Goal: Ask a question

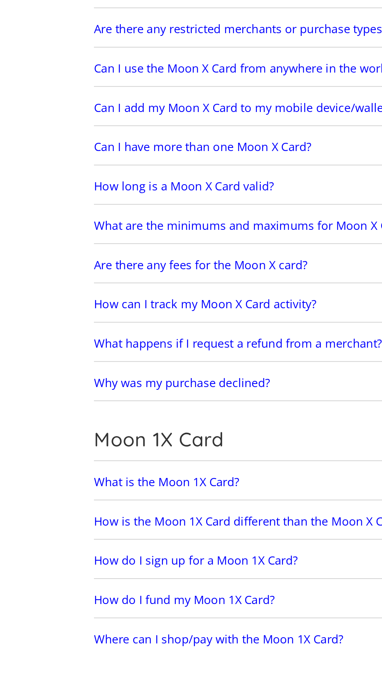
scroll to position [430, 0]
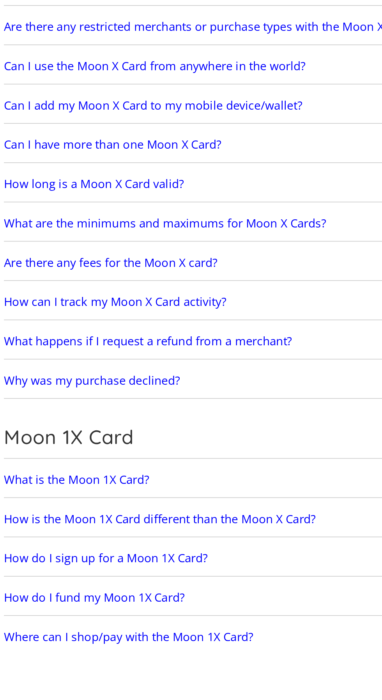
click at [197, 537] on link "Why was my purchase declined?" at bounding box center [191, 537] width 268 height 18
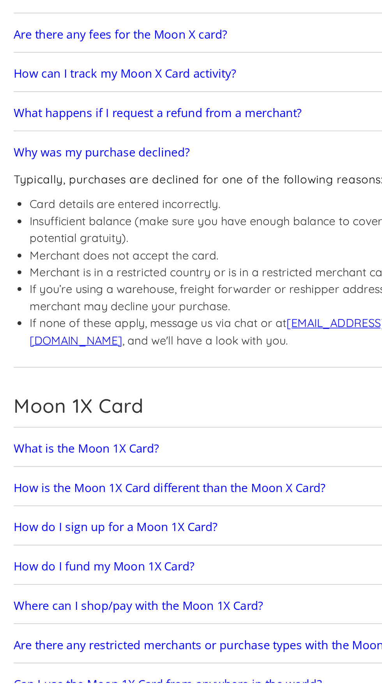
scroll to position [611, 0]
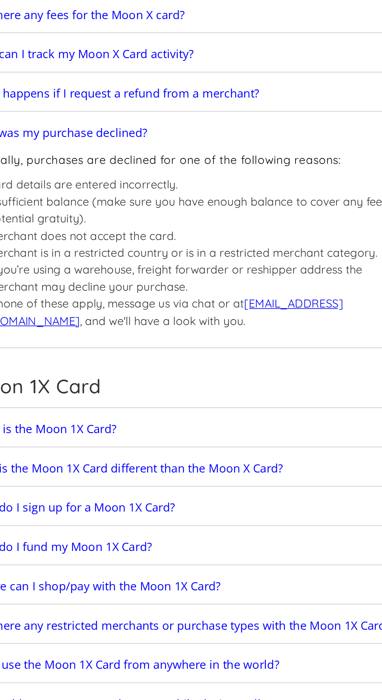
click at [259, 455] on link "support@paywithmoon.com" at bounding box center [175, 464] width 216 height 19
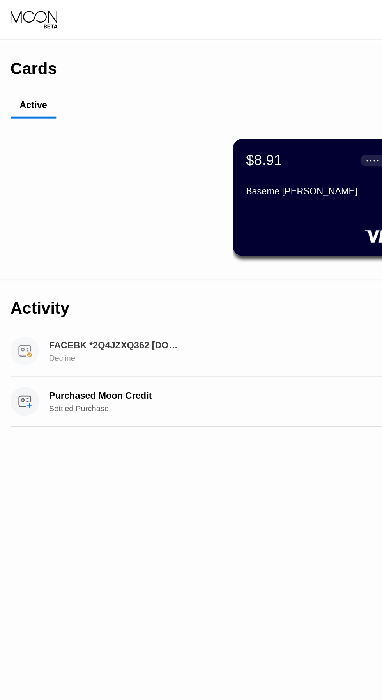
click at [94, 214] on div "FACEBK *2Q4JZXQ362 fb.me/ads IE Decline" at bounding box center [68, 209] width 78 height 14
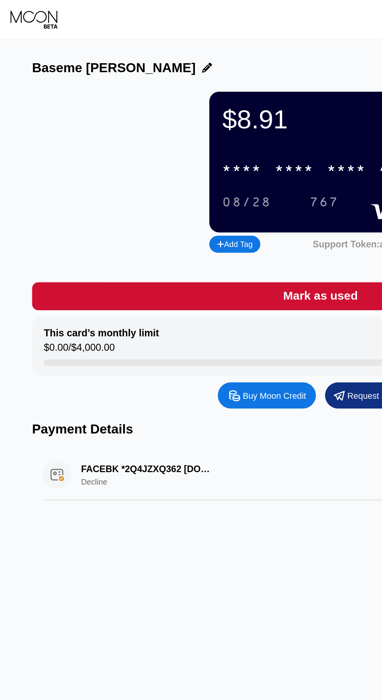
click at [84, 271] on div "FACEBK *2Q4JZXQ362 [DOMAIN_NAME][URL] IE Decline $2.00 [DATE] 2:59 AM" at bounding box center [190, 283] width 331 height 30
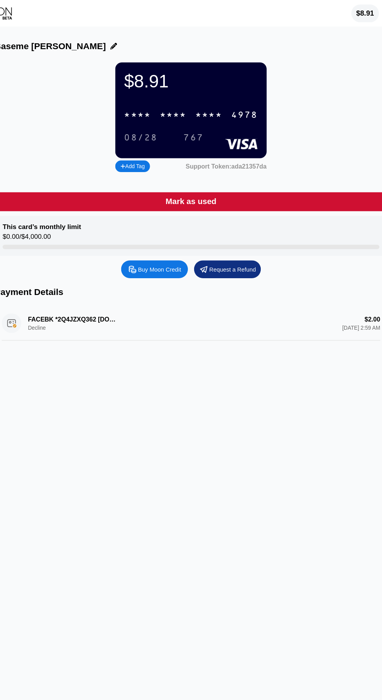
click at [335, 281] on div "FACEBK *2Q4JZXQ362 [DOMAIN_NAME][URL] IE Decline $2.00 [DATE] 2:59 AM" at bounding box center [190, 283] width 331 height 30
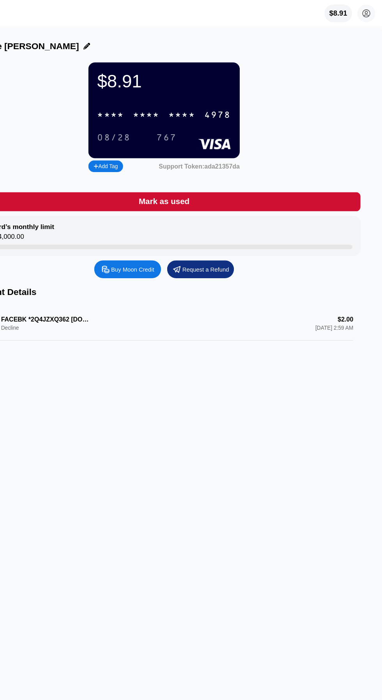
click at [372, 5] on icon at bounding box center [368, 12] width 16 height 16
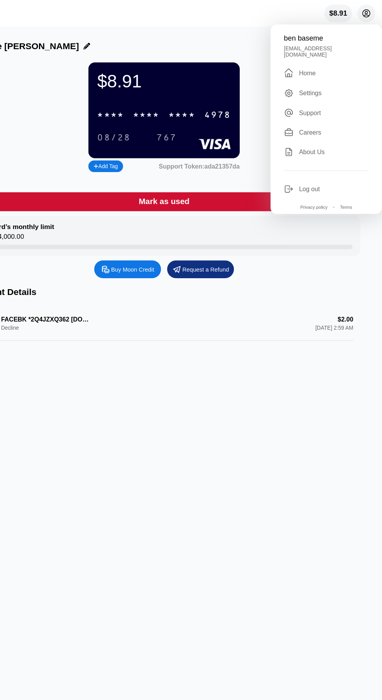
click at [312, 96] on div "Support" at bounding box center [318, 99] width 19 height 6
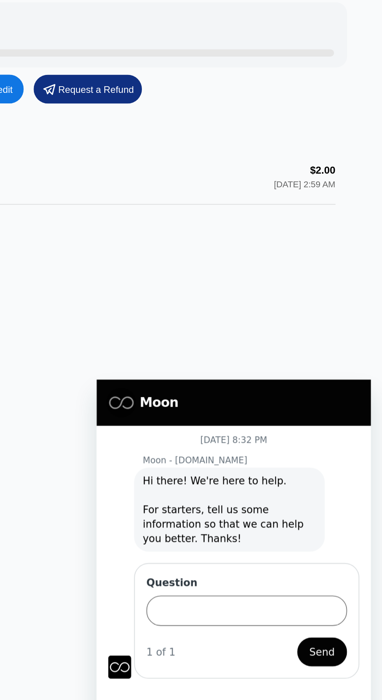
click at [167, 505] on input "Question" at bounding box center [177, 504] width 108 height 16
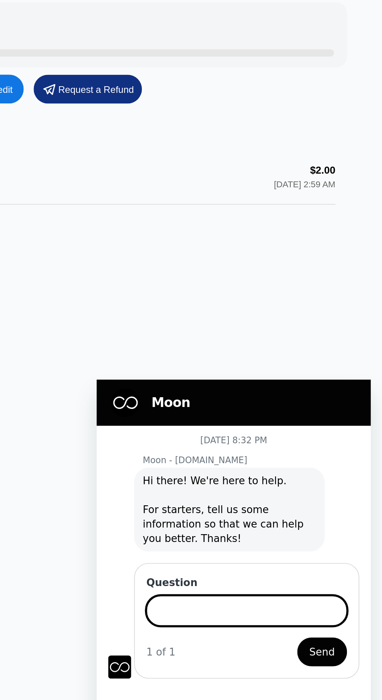
click at [162, 506] on input "Question" at bounding box center [177, 504] width 108 height 16
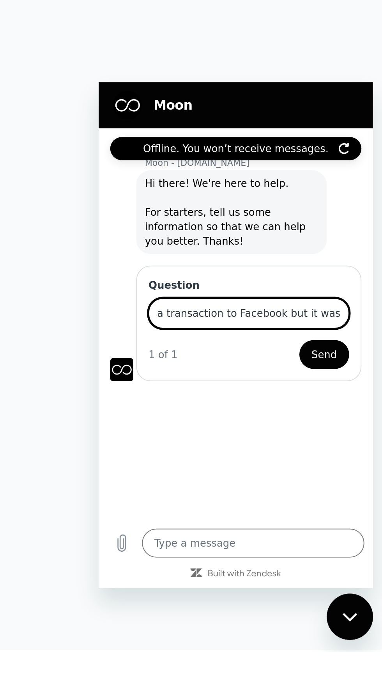
scroll to position [0, 46]
type input "Hello. I made a transaction to Facebook but it was declined"
click at [224, 225] on span "Send" at bounding box center [221, 228] width 14 height 9
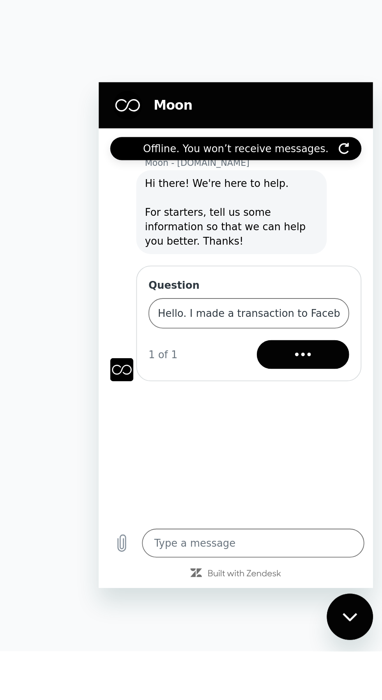
scroll to position [0, 0]
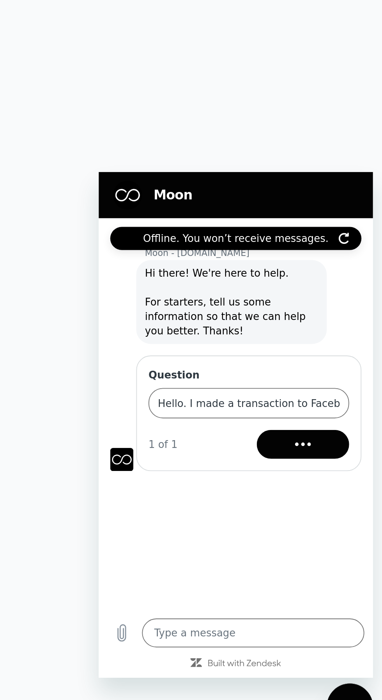
type textarea "x"
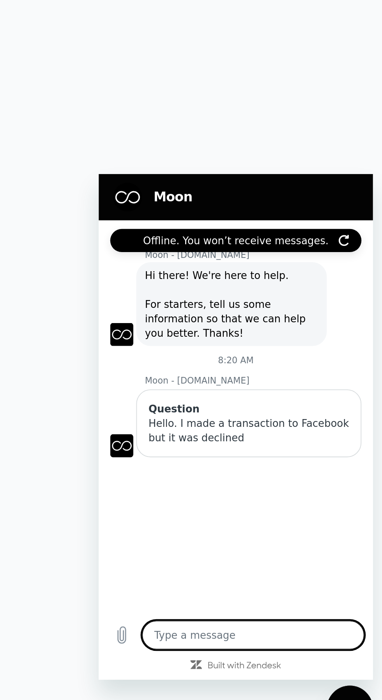
click at [143, 424] on textarea at bounding box center [182, 423] width 120 height 16
type textarea "O"
type textarea "x"
type textarea "I"
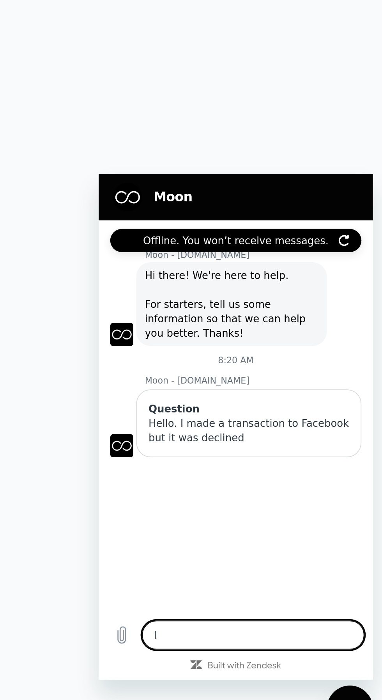
type textarea "x"
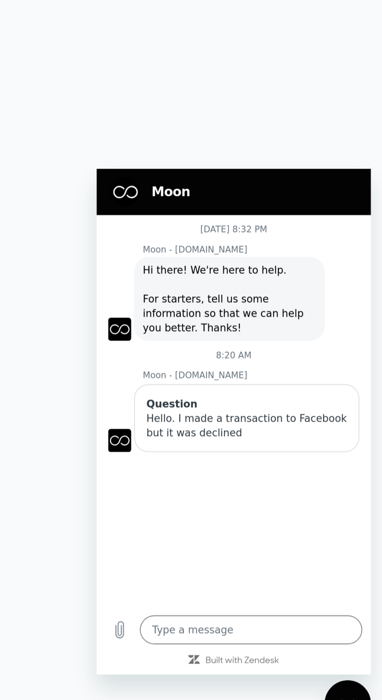
type textarea "x"
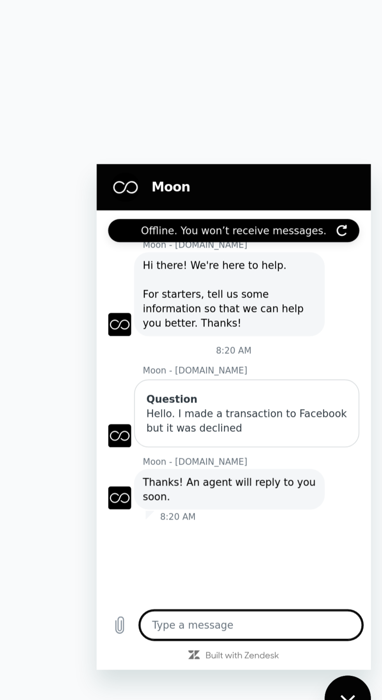
click at [163, 409] on textarea at bounding box center [180, 413] width 120 height 16
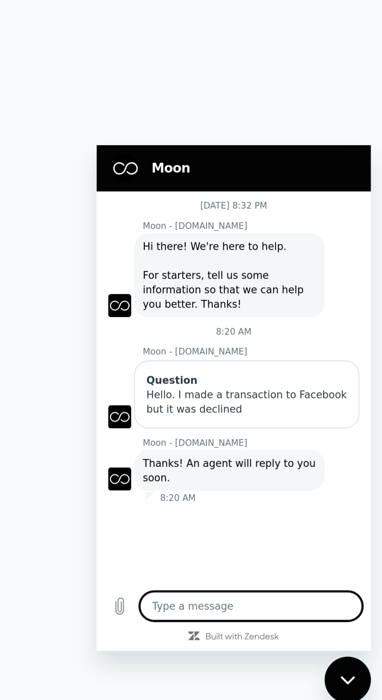
click at [170, 390] on textarea at bounding box center [180, 394] width 120 height 16
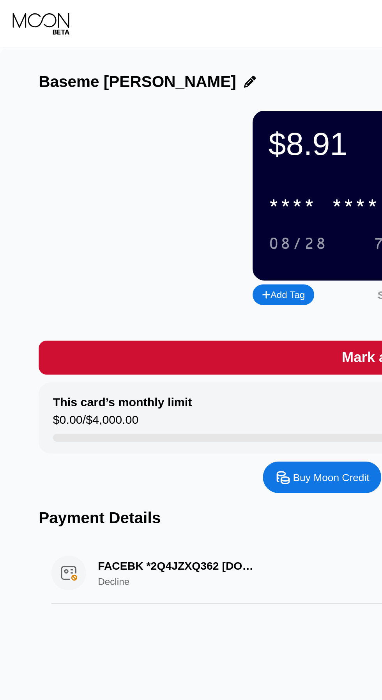
click at [29, 10] on icon at bounding box center [20, 9] width 28 height 7
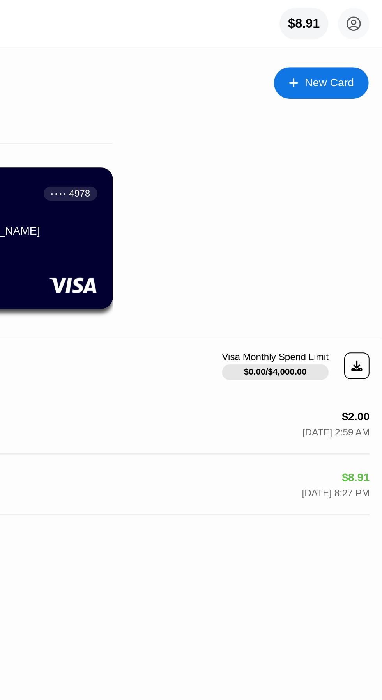
click at [343, 212] on div "[DATE] 2:59 AM" at bounding box center [359, 213] width 33 height 5
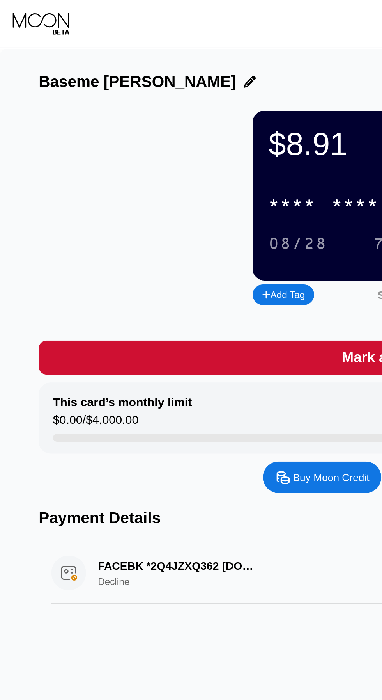
click at [96, 277] on div "FACEBK *2Q4JZXQ362 [DOMAIN_NAME][URL] IE Decline $2.00 [DATE] 2:59 AM" at bounding box center [190, 283] width 331 height 30
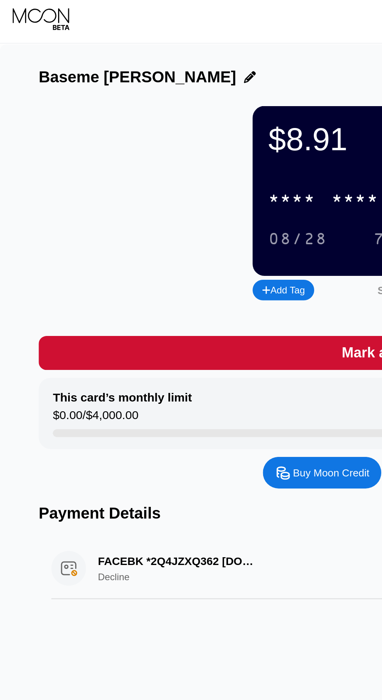
click at [72, 275] on div "FACEBK *2Q4JZXQ362 [DOMAIN_NAME][URL] IE Decline $2.00 [DATE] 2:59 AM" at bounding box center [190, 283] width 331 height 30
